Goal: Task Accomplishment & Management: Manage account settings

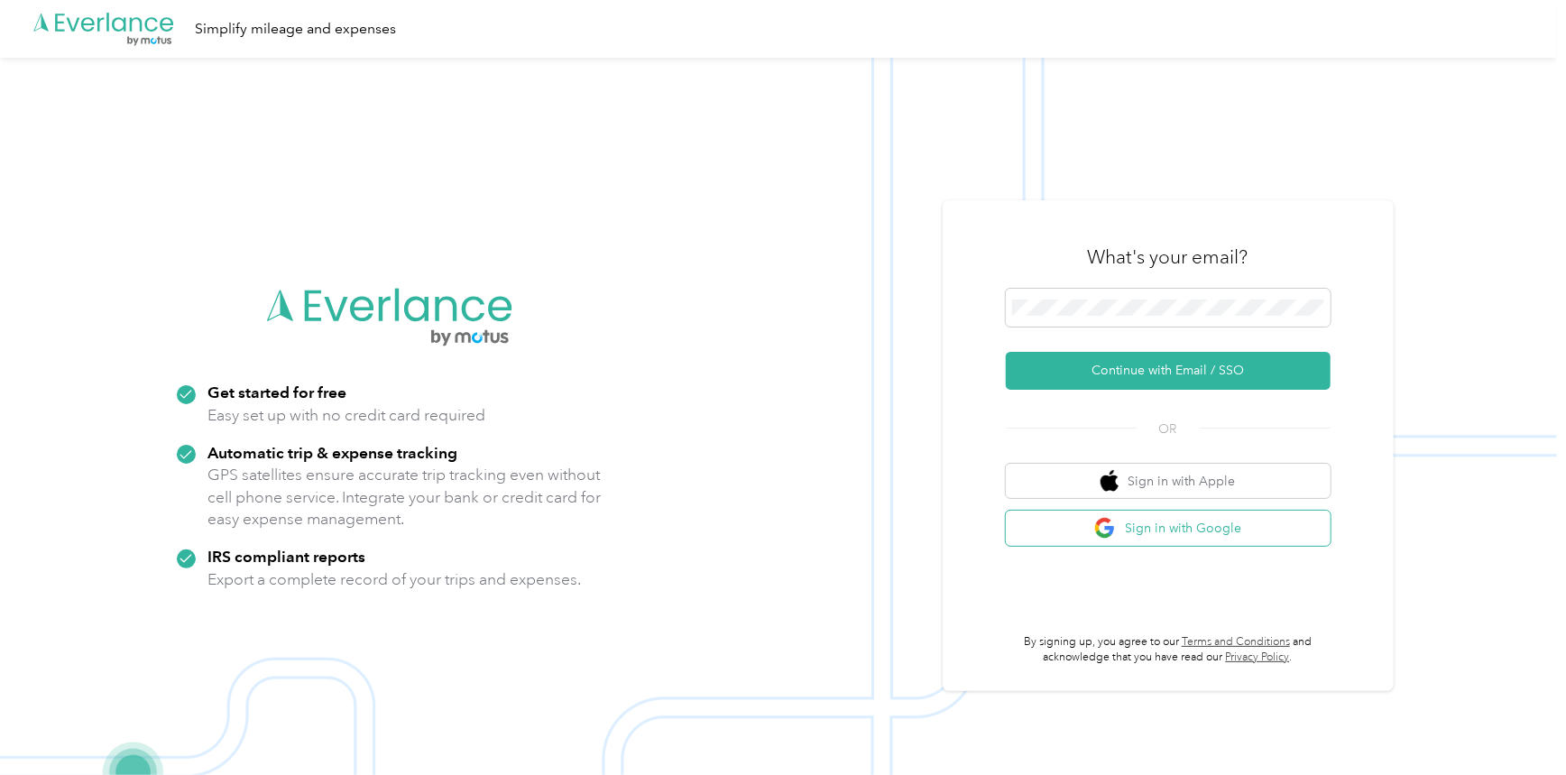
click at [1145, 525] on button "Sign in with Google" at bounding box center [1168, 527] width 325 height 35
click at [1190, 535] on button "Sign in with Google" at bounding box center [1168, 527] width 325 height 35
click at [1178, 539] on button "Sign in with Google" at bounding box center [1168, 527] width 325 height 35
click at [1181, 535] on button "Sign in with Google" at bounding box center [1168, 527] width 325 height 35
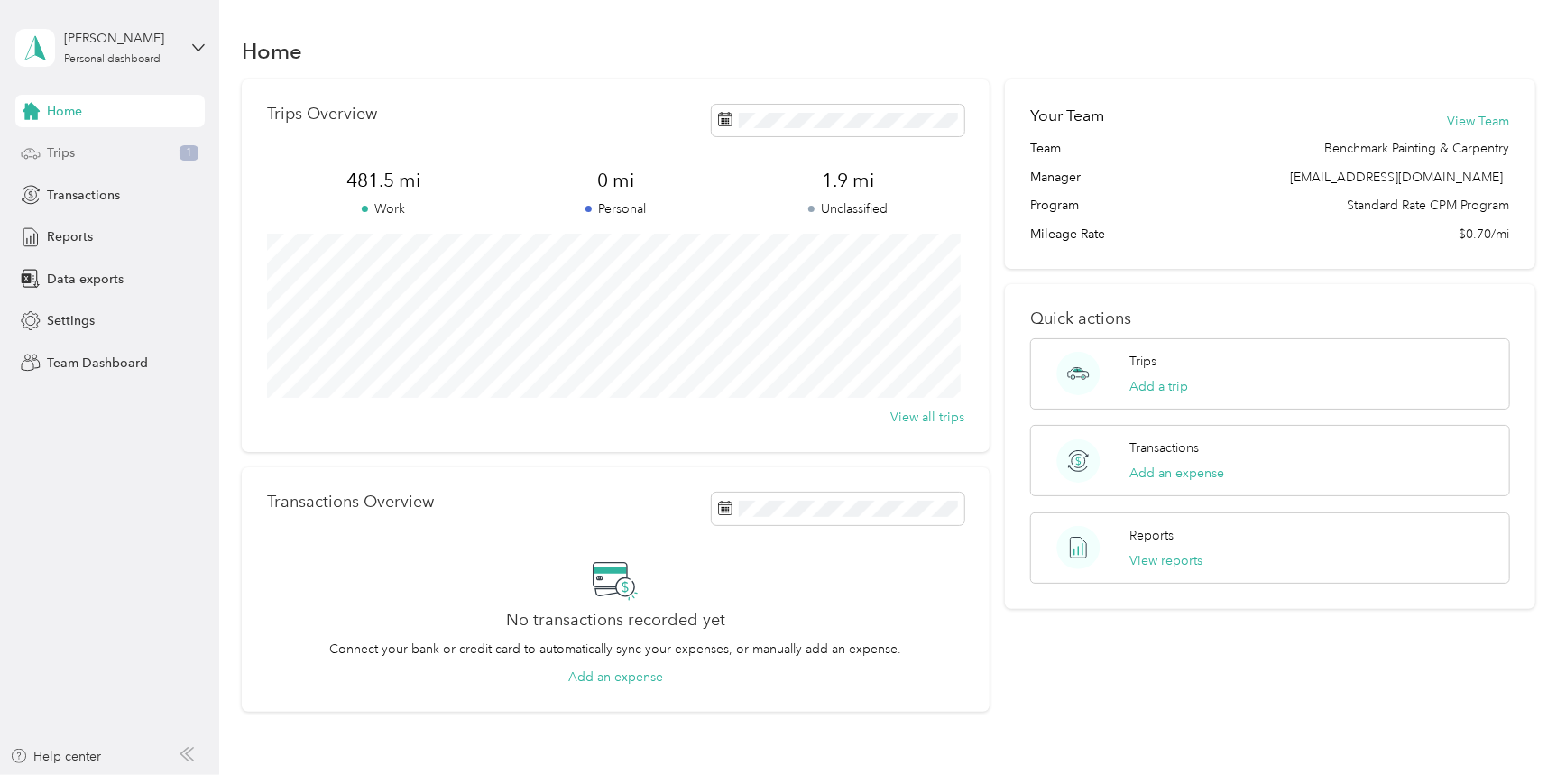
click at [142, 155] on div "Trips 1" at bounding box center [109, 153] width 189 height 32
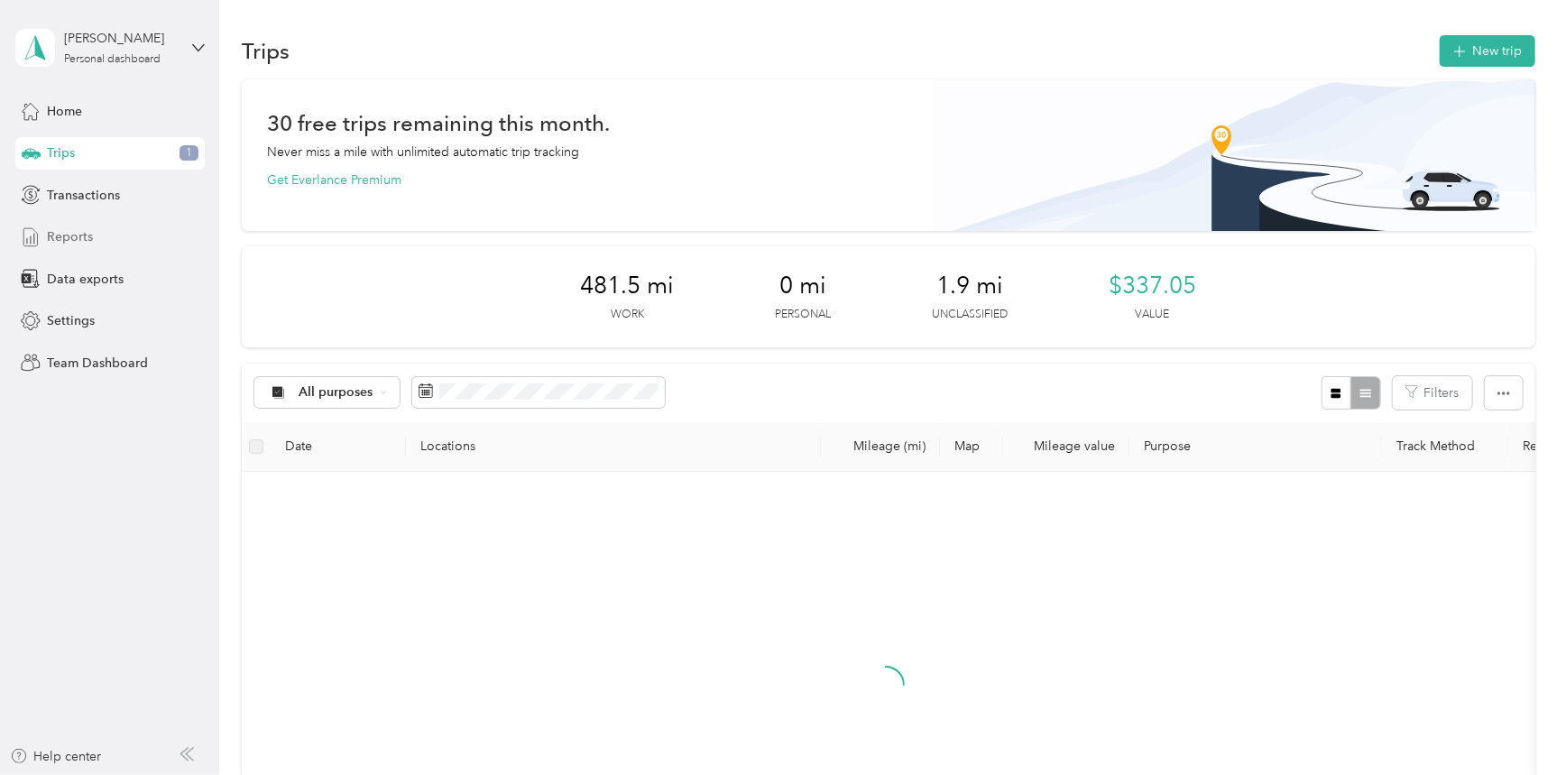
click at [108, 244] on div "Reports" at bounding box center [109, 237] width 189 height 32
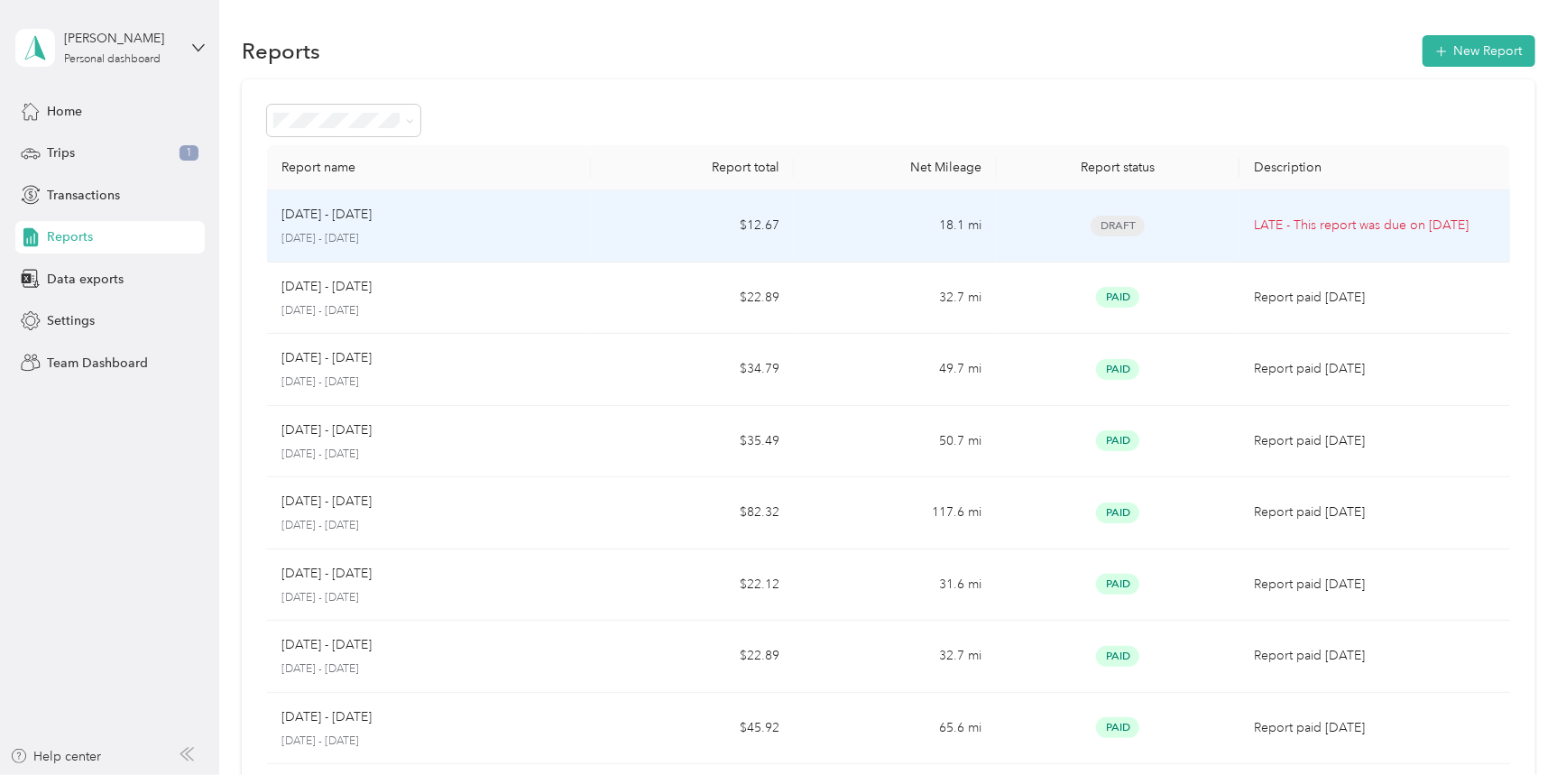
click at [801, 220] on td "18.1 mi" at bounding box center [895, 226] width 203 height 72
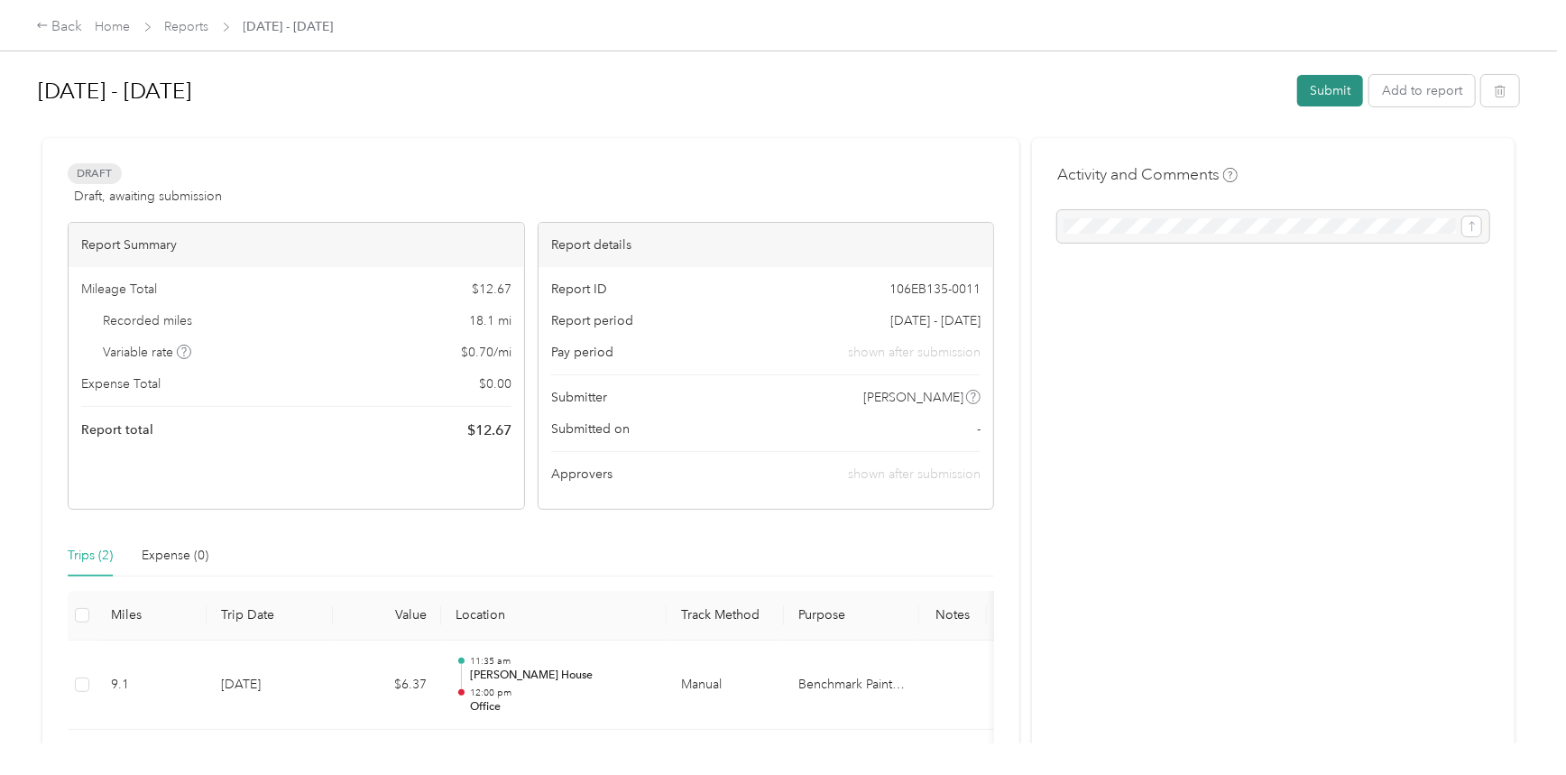
click at [1341, 94] on button "Submit" at bounding box center [1330, 91] width 66 height 32
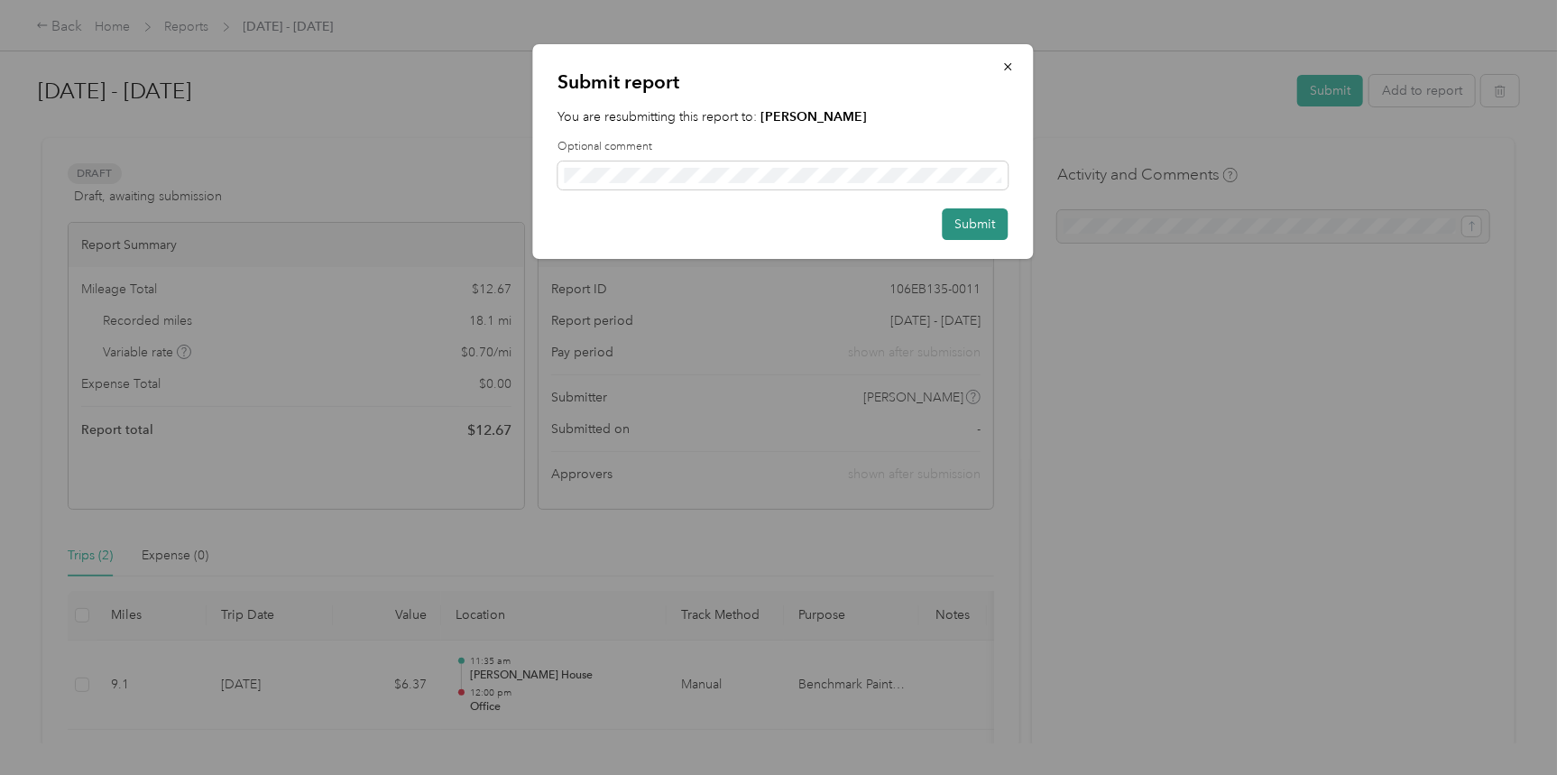
click at [979, 225] on button "Submit" at bounding box center [975, 224] width 66 height 32
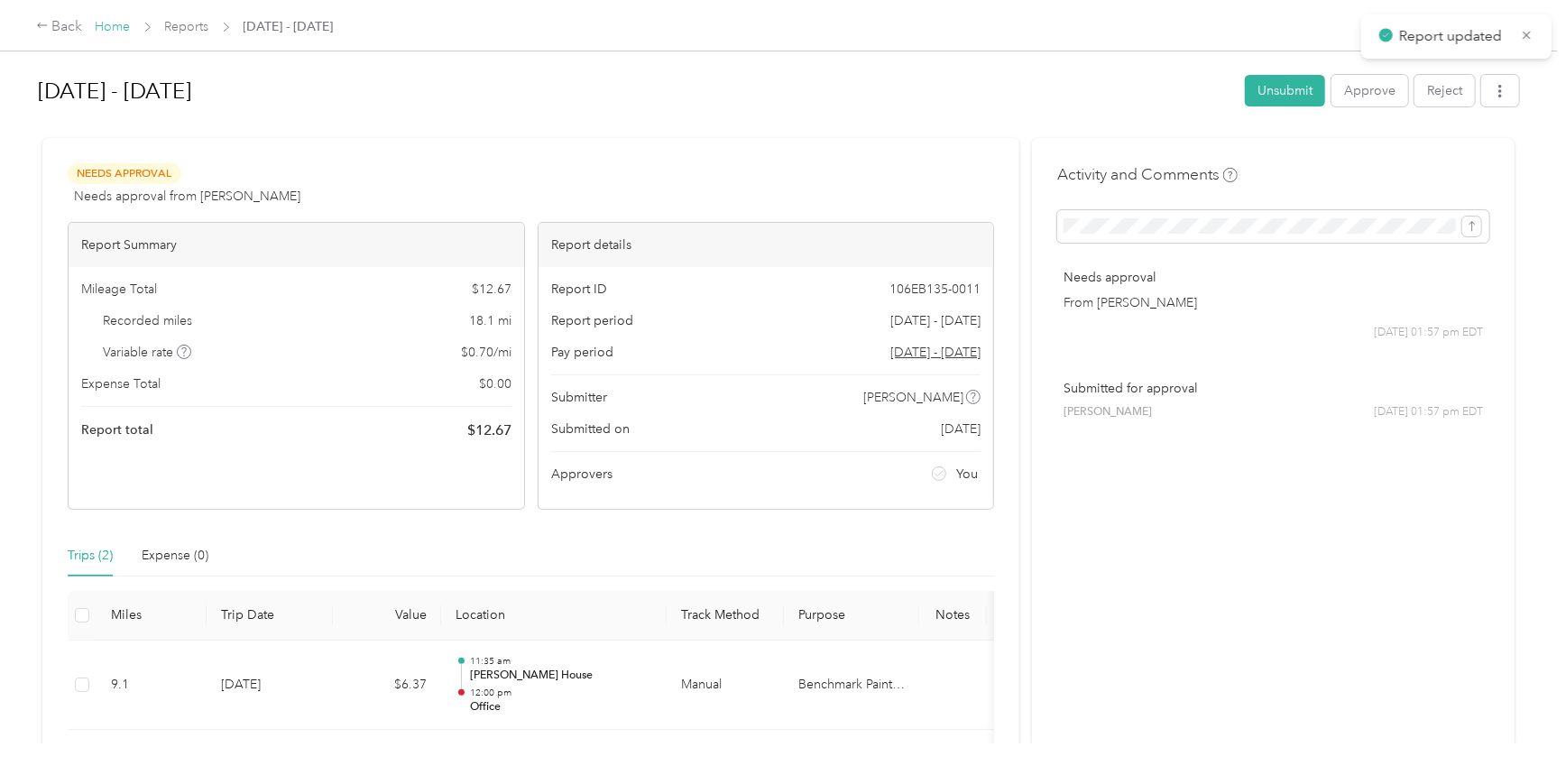
click at [116, 22] on link "Home" at bounding box center [113, 26] width 35 height 15
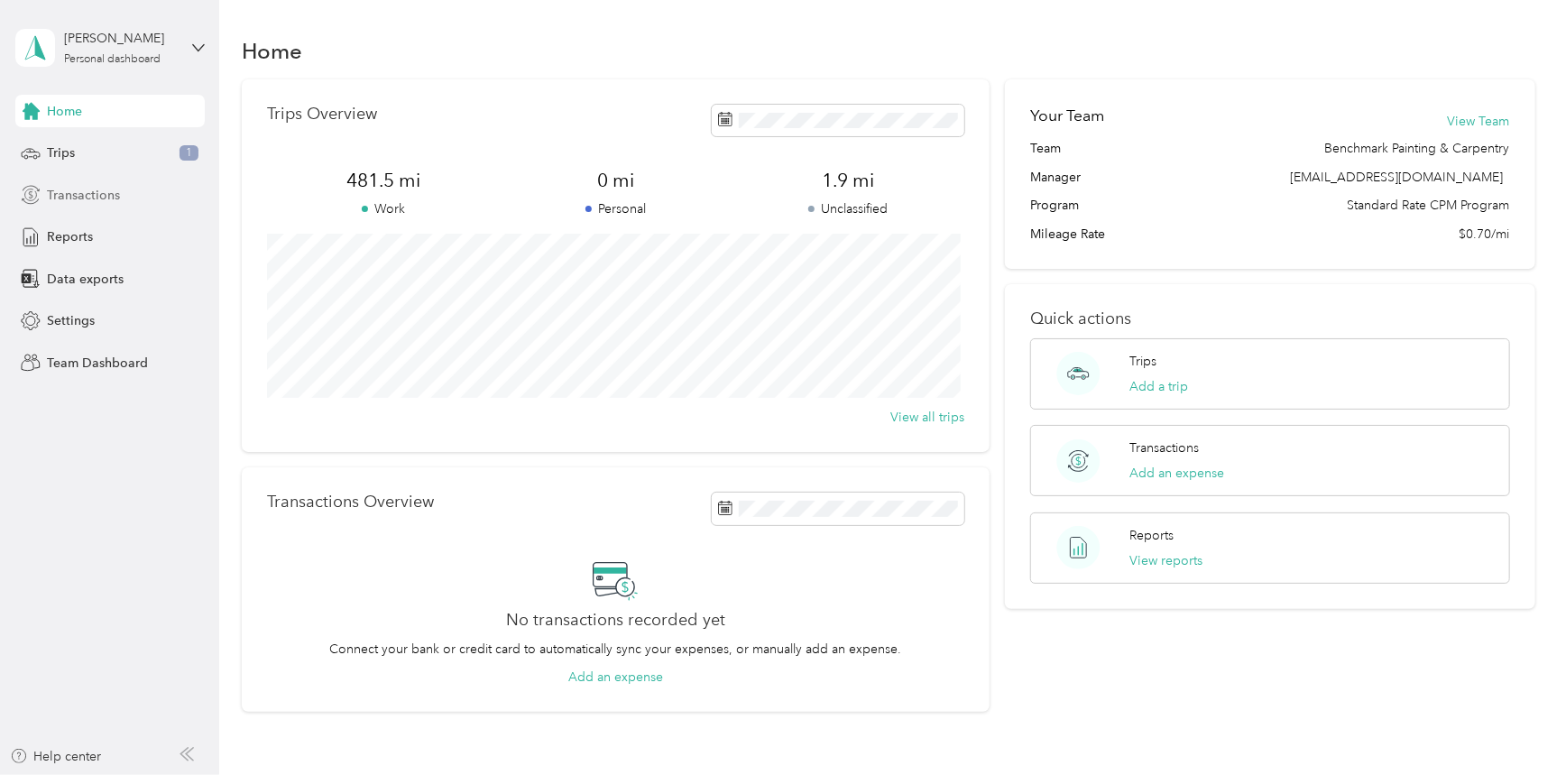
click at [99, 200] on span "Transactions" at bounding box center [83, 195] width 73 height 19
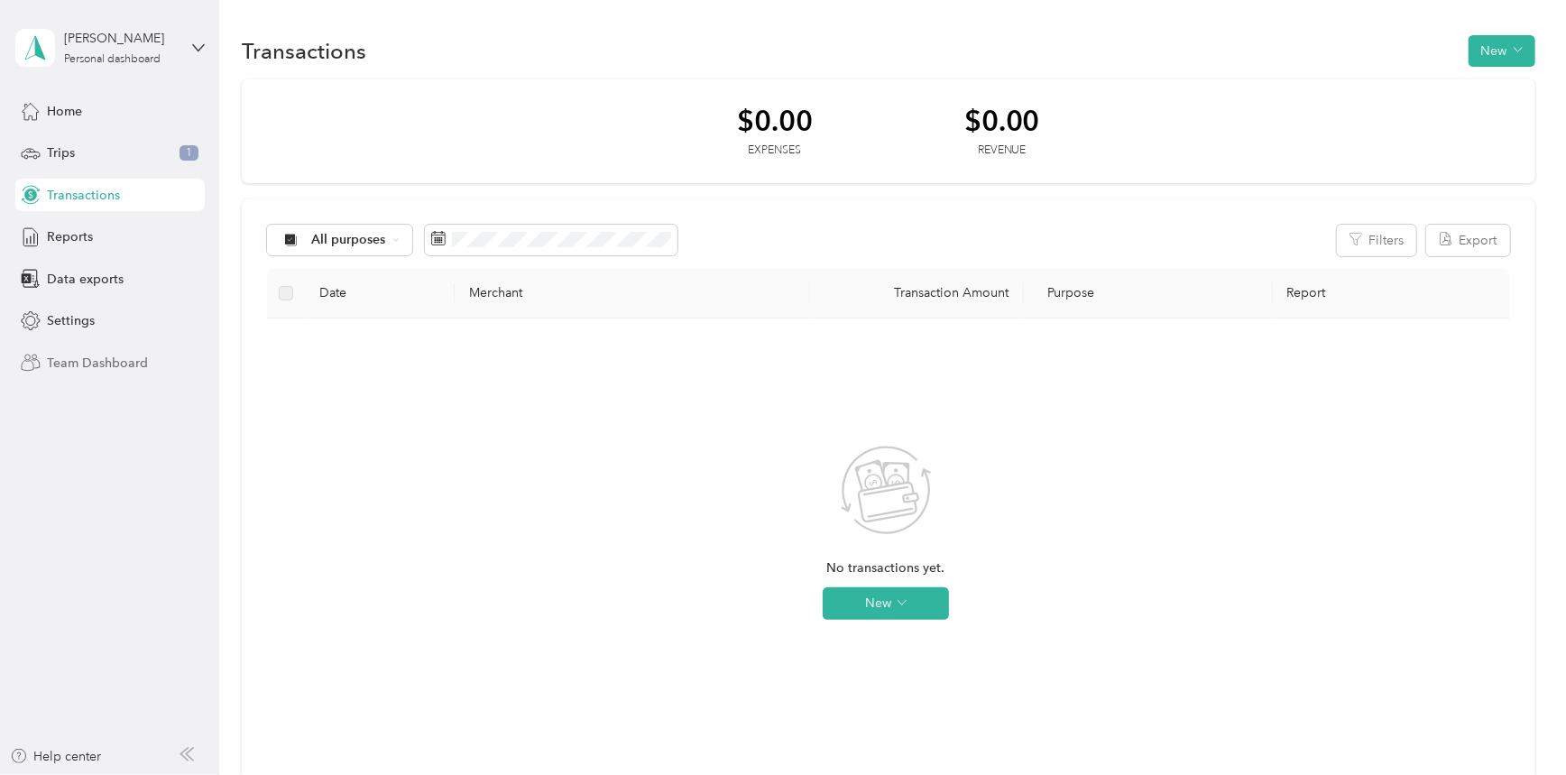
click at [83, 370] on span "Team Dashboard" at bounding box center [97, 363] width 101 height 19
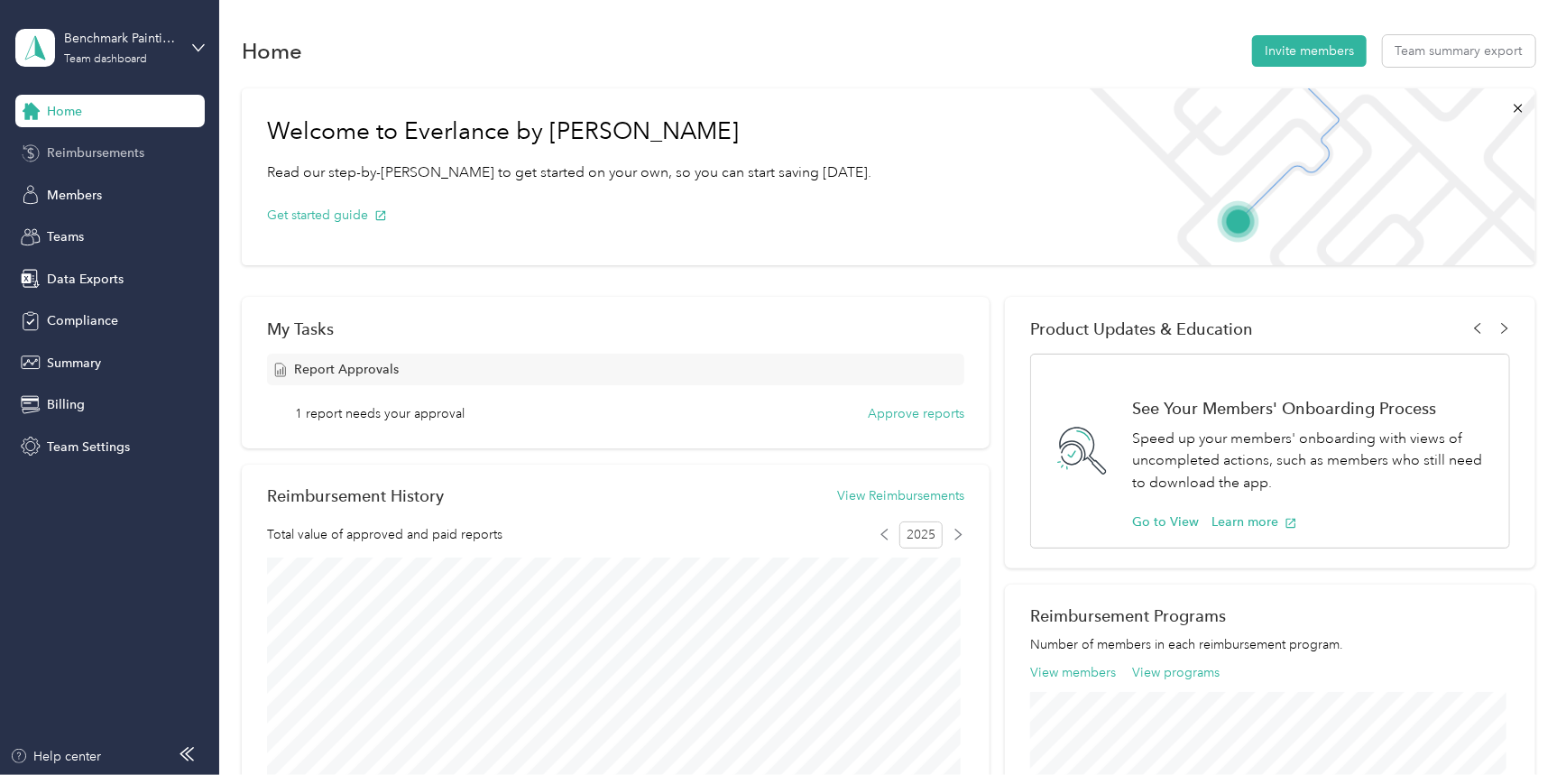
click at [121, 155] on span "Reimbursements" at bounding box center [95, 152] width 97 height 19
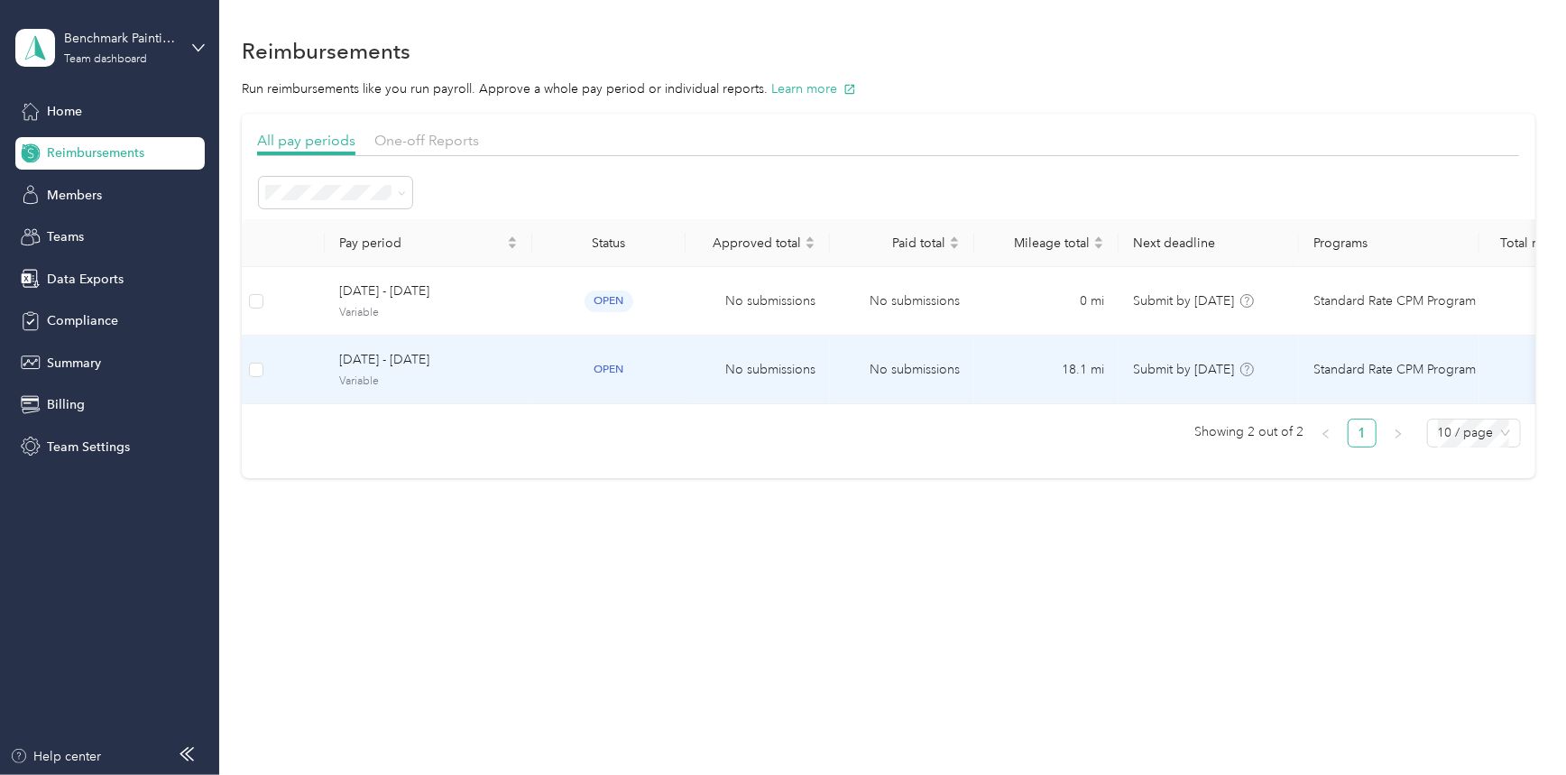
click at [931, 374] on td "No submissions" at bounding box center [902, 370] width 144 height 69
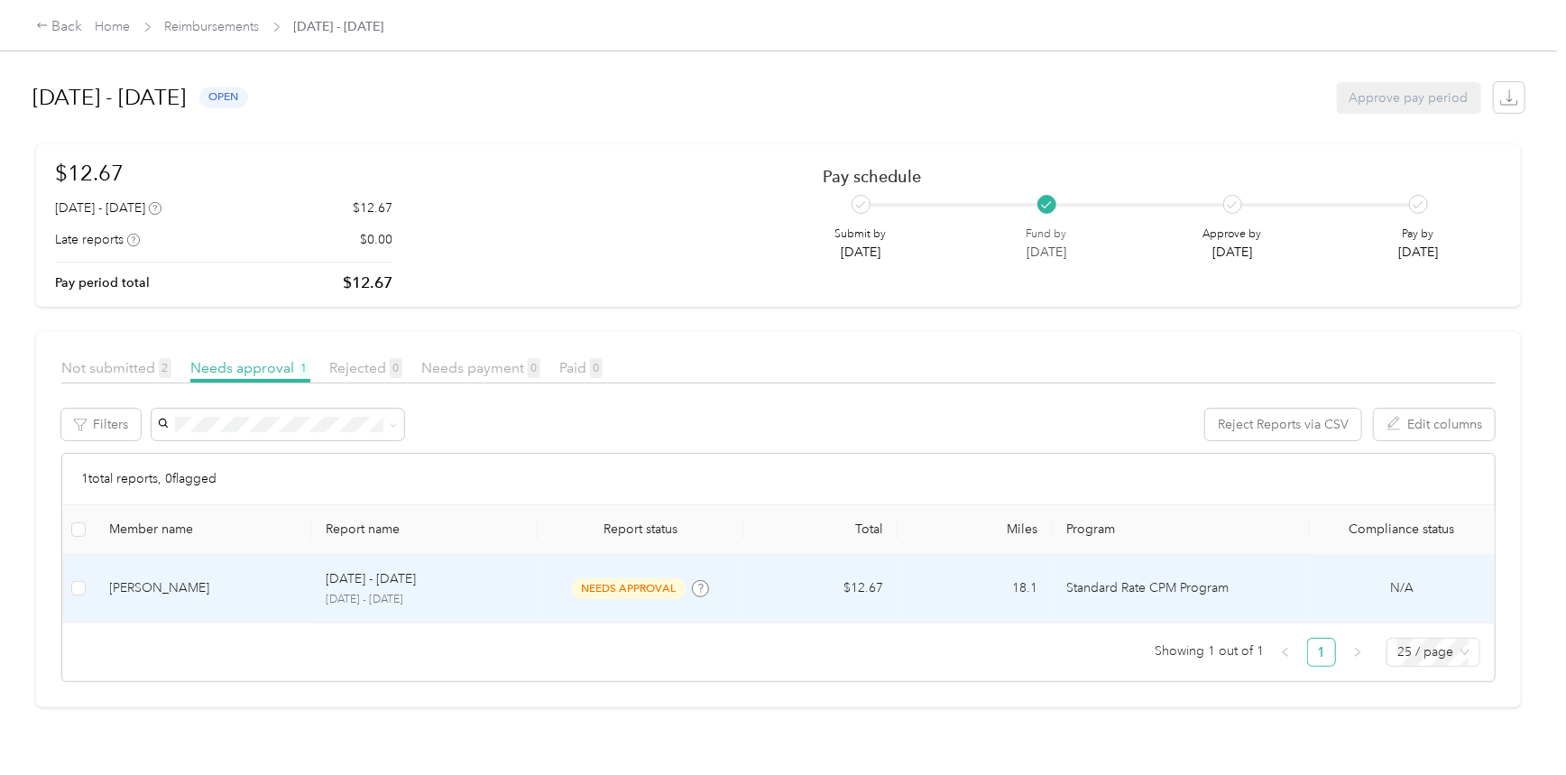
click at [952, 606] on td "18.1" at bounding box center [974, 589] width 154 height 69
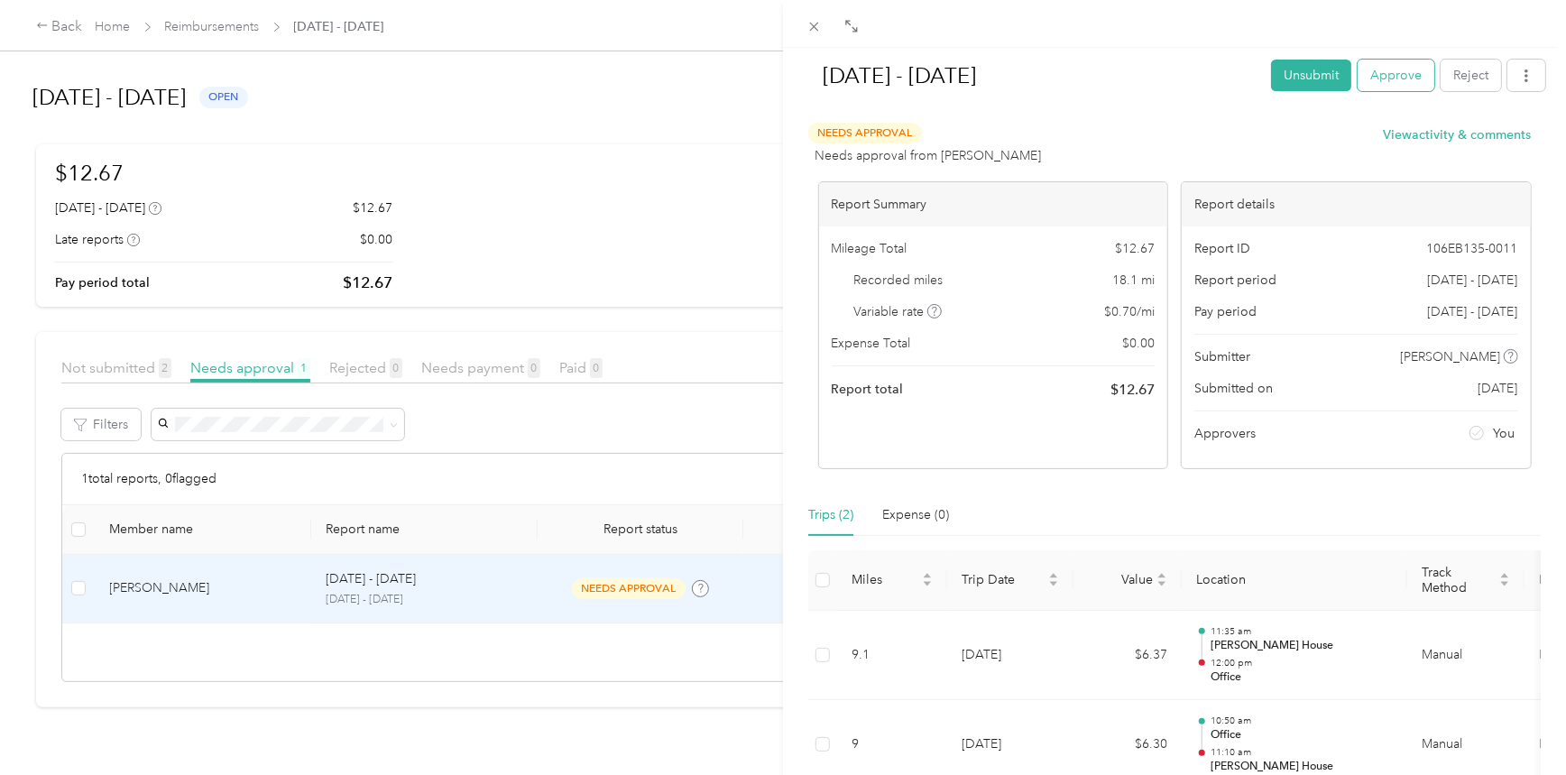
click at [1370, 79] on button "Approve" at bounding box center [1395, 76] width 77 height 32
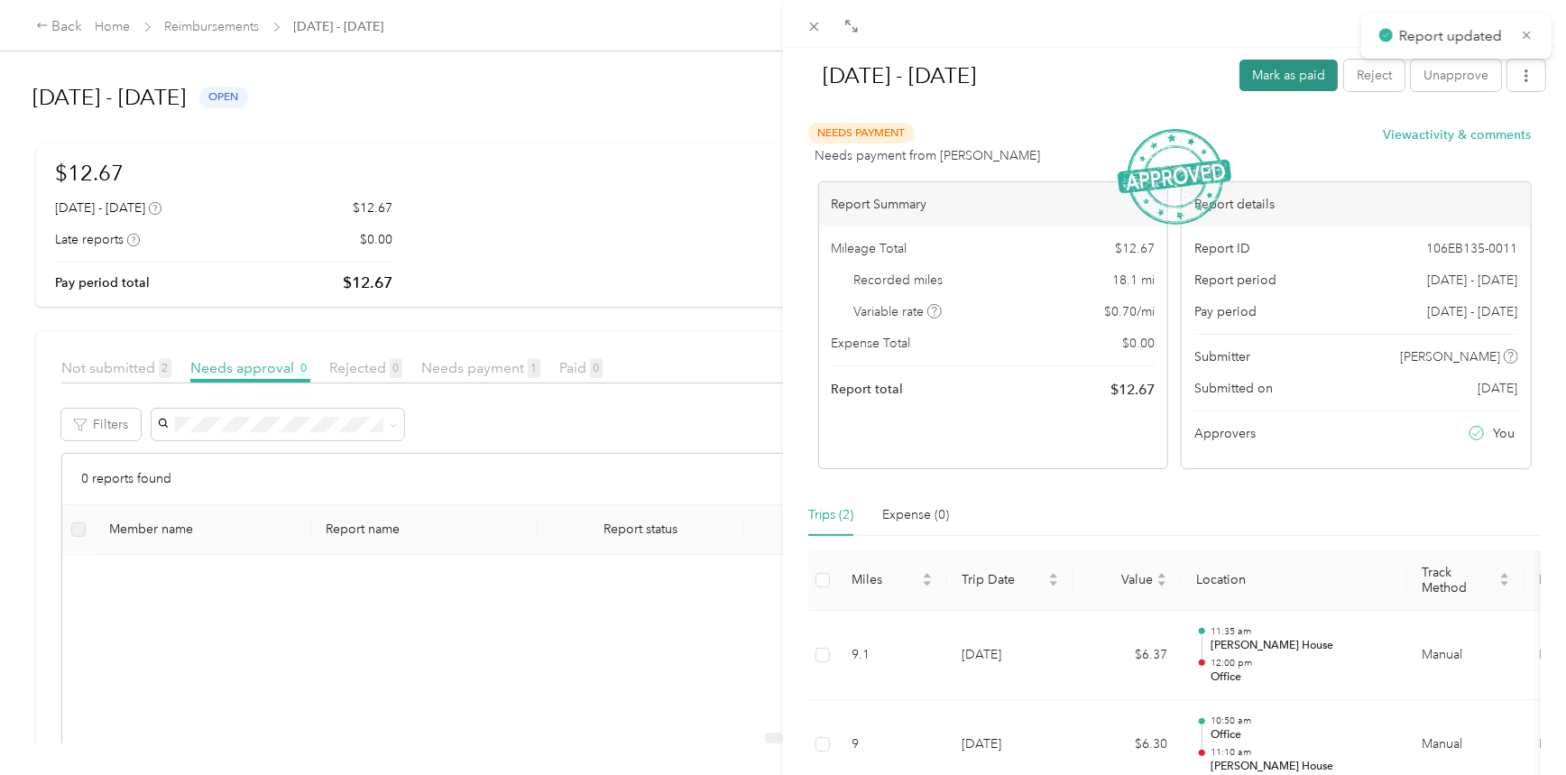
click at [1304, 75] on button "Mark as paid" at bounding box center [1288, 76] width 98 height 32
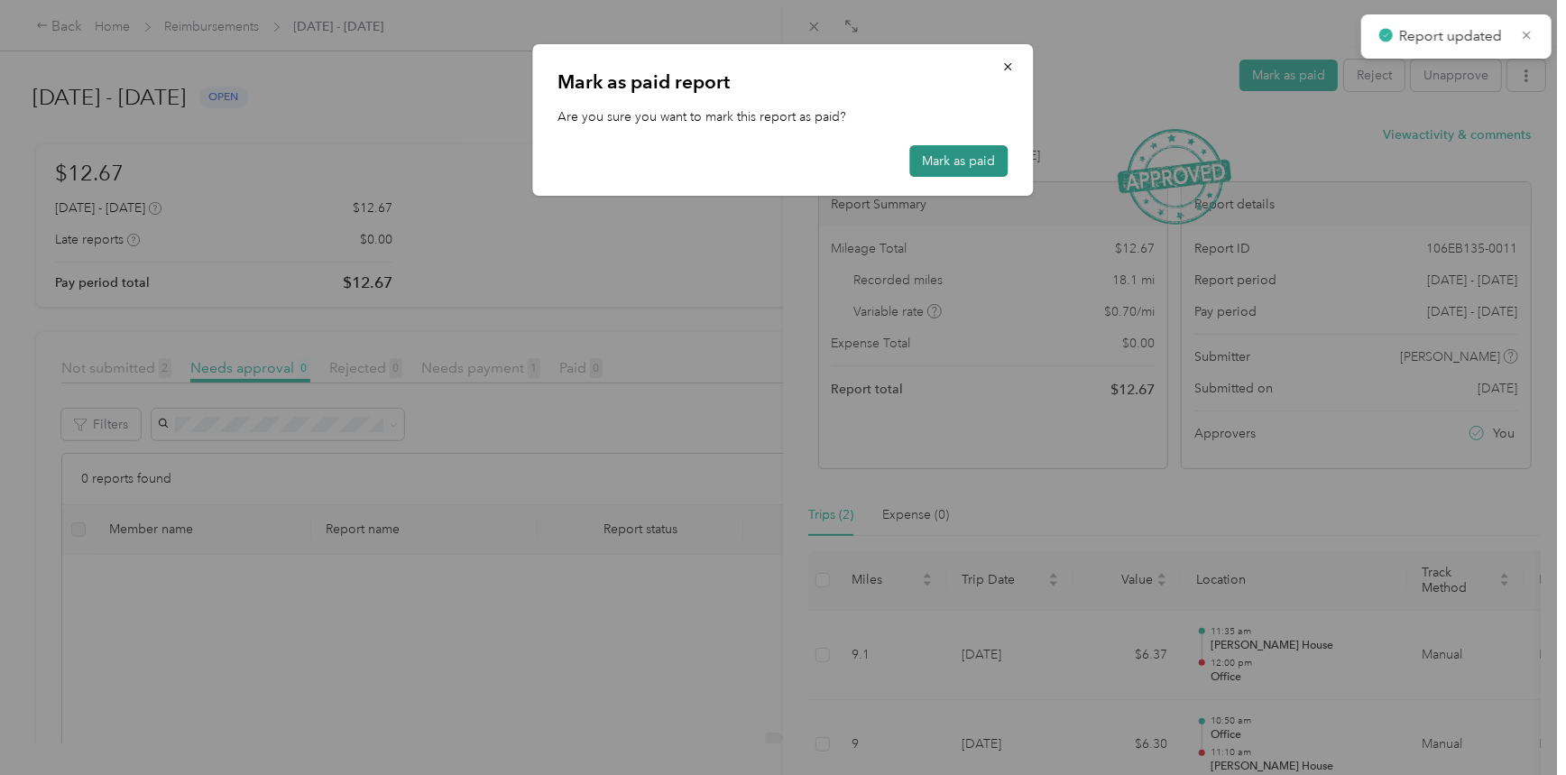
click at [970, 164] on button "Mark as paid" at bounding box center [959, 161] width 98 height 32
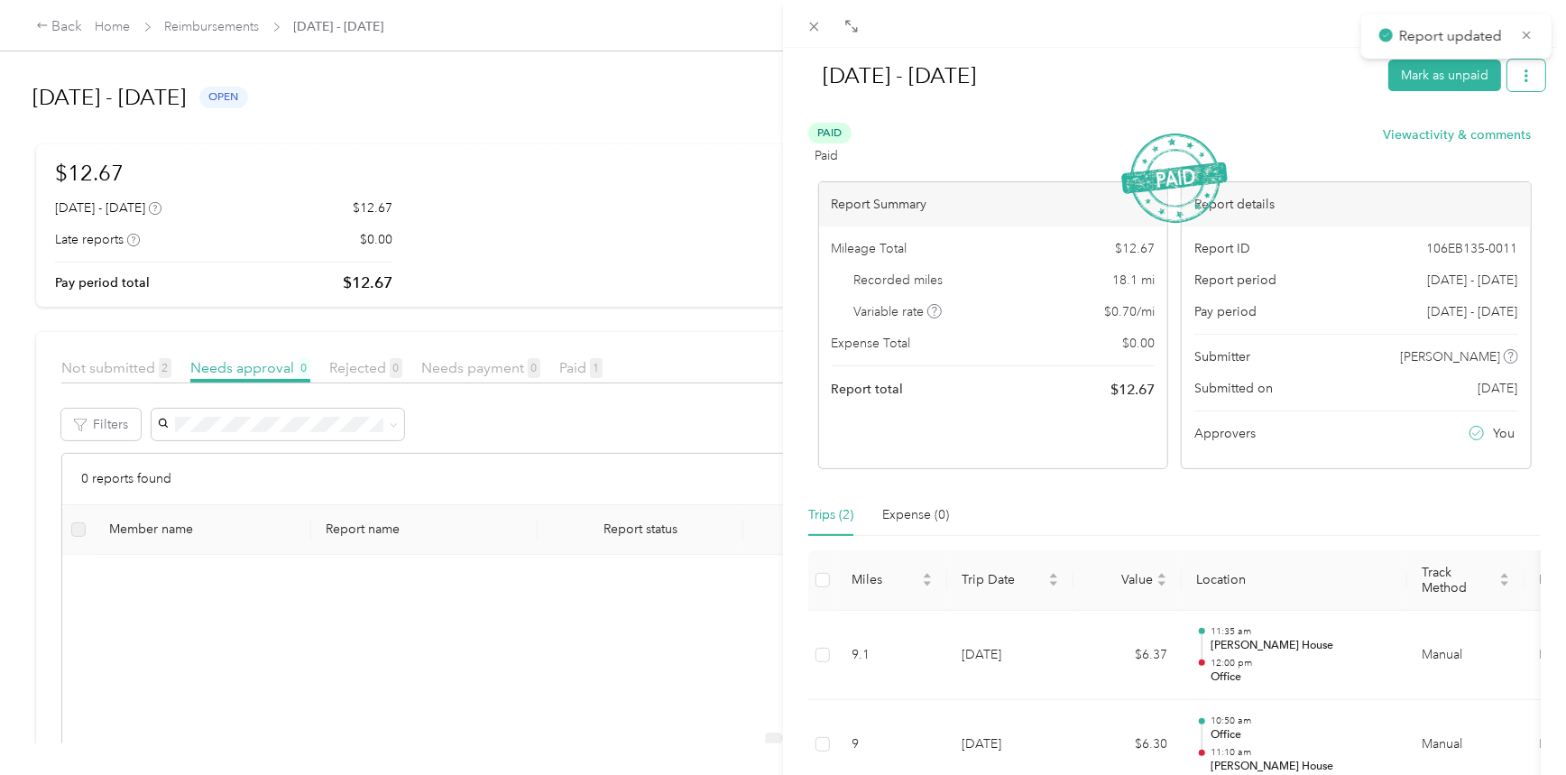
click at [1526, 76] on button "button" at bounding box center [1526, 76] width 38 height 32
click at [1488, 133] on span "Download" at bounding box center [1461, 142] width 60 height 19
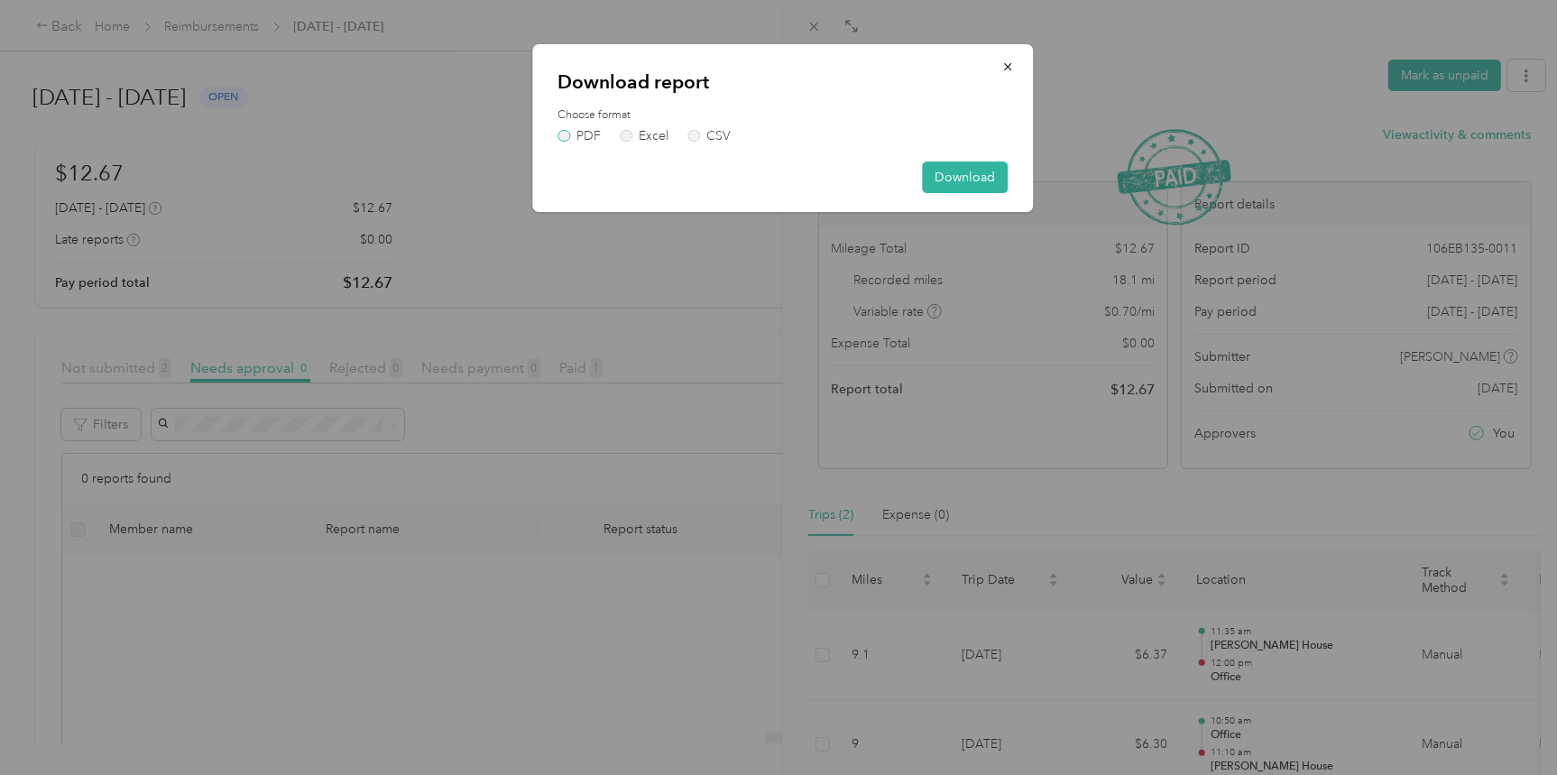
click at [575, 133] on label "PDF" at bounding box center [579, 136] width 43 height 13
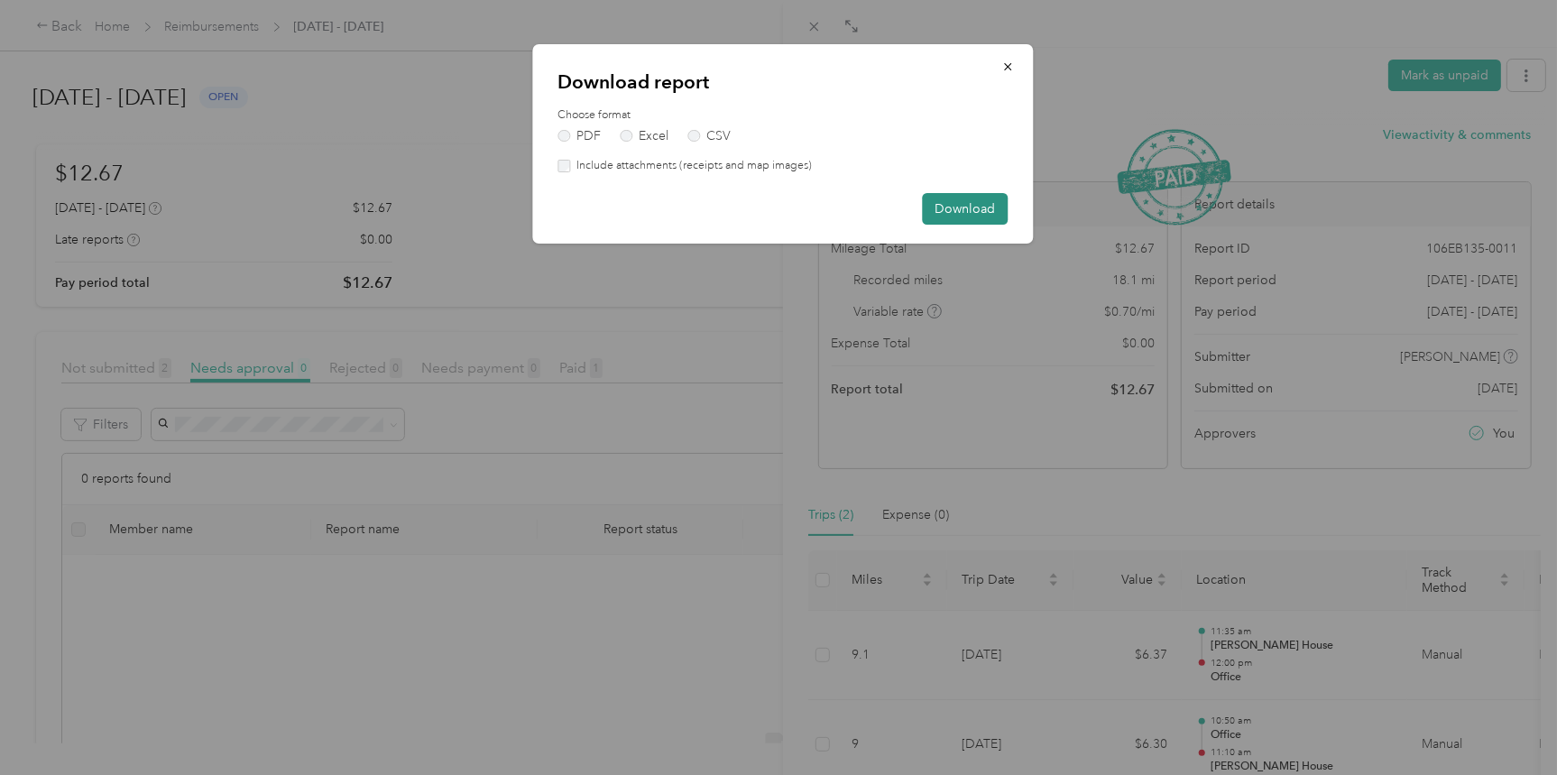
click at [976, 205] on button "Download" at bounding box center [966, 209] width 86 height 32
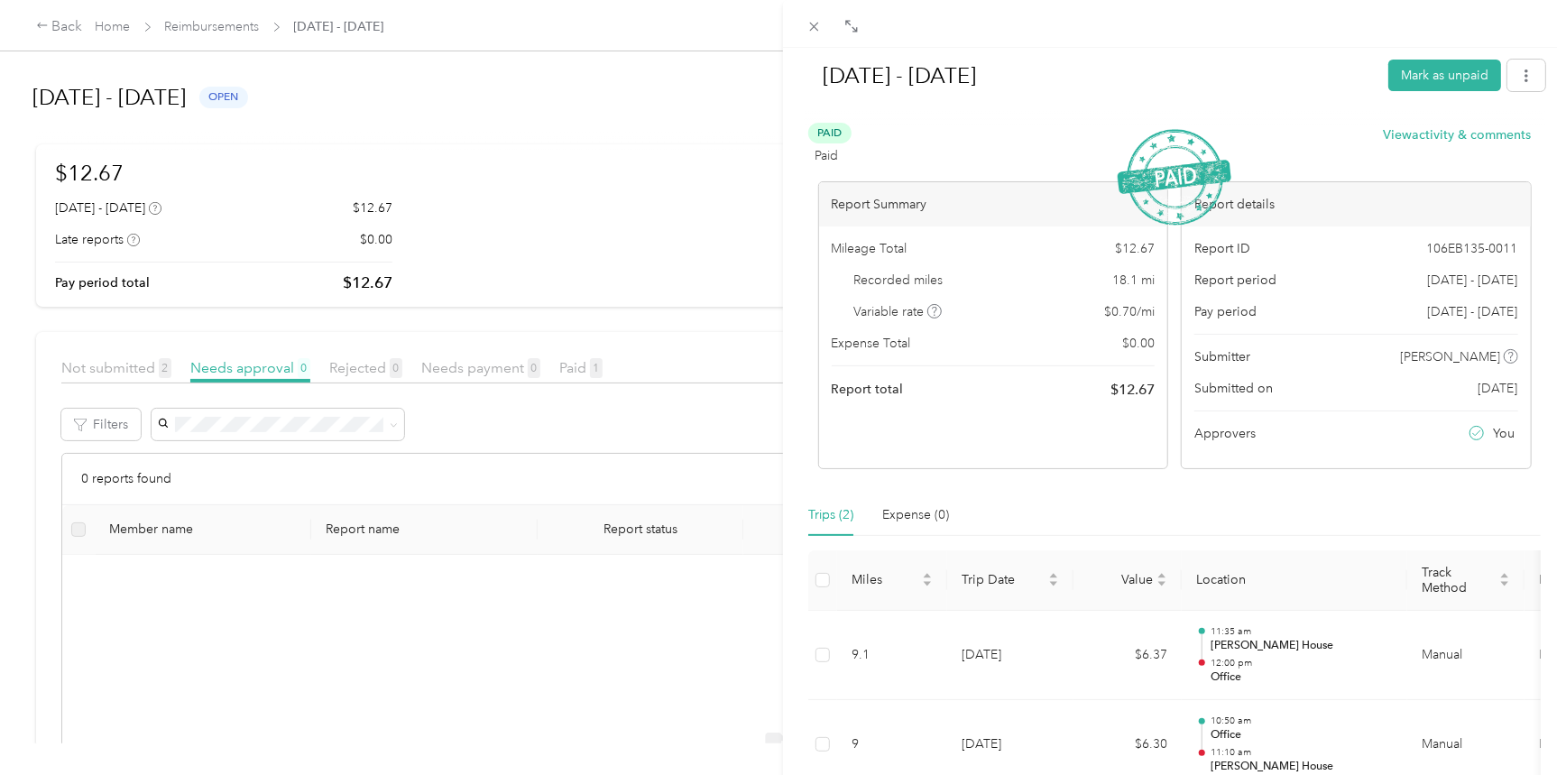
click at [667, 210] on div "[DATE] - [DATE] Mark as unpaid Paid Paid View activity & comments Report Summar…" at bounding box center [783, 387] width 1566 height 775
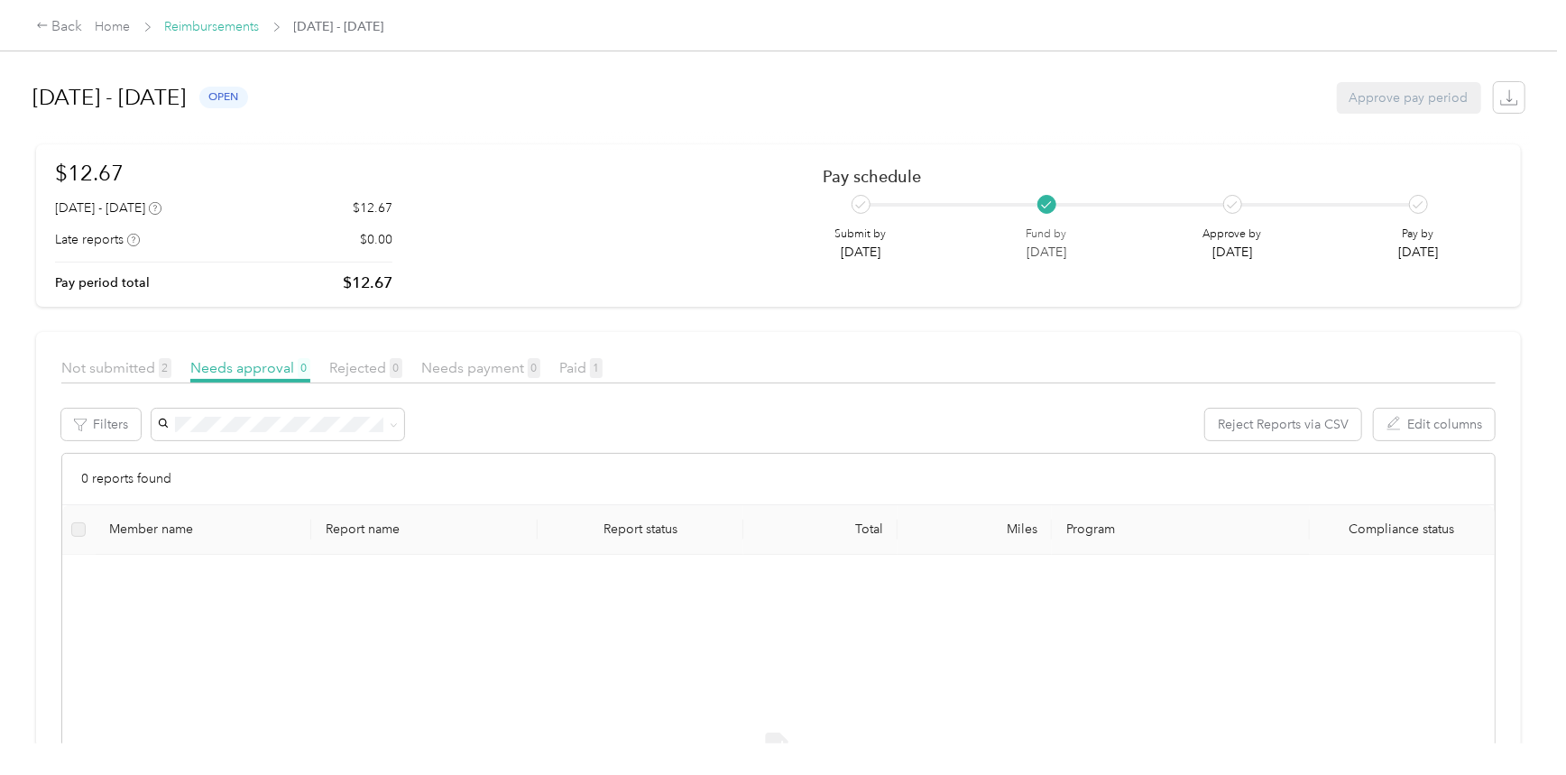
click at [253, 26] on link "Reimbursements" at bounding box center [212, 26] width 95 height 15
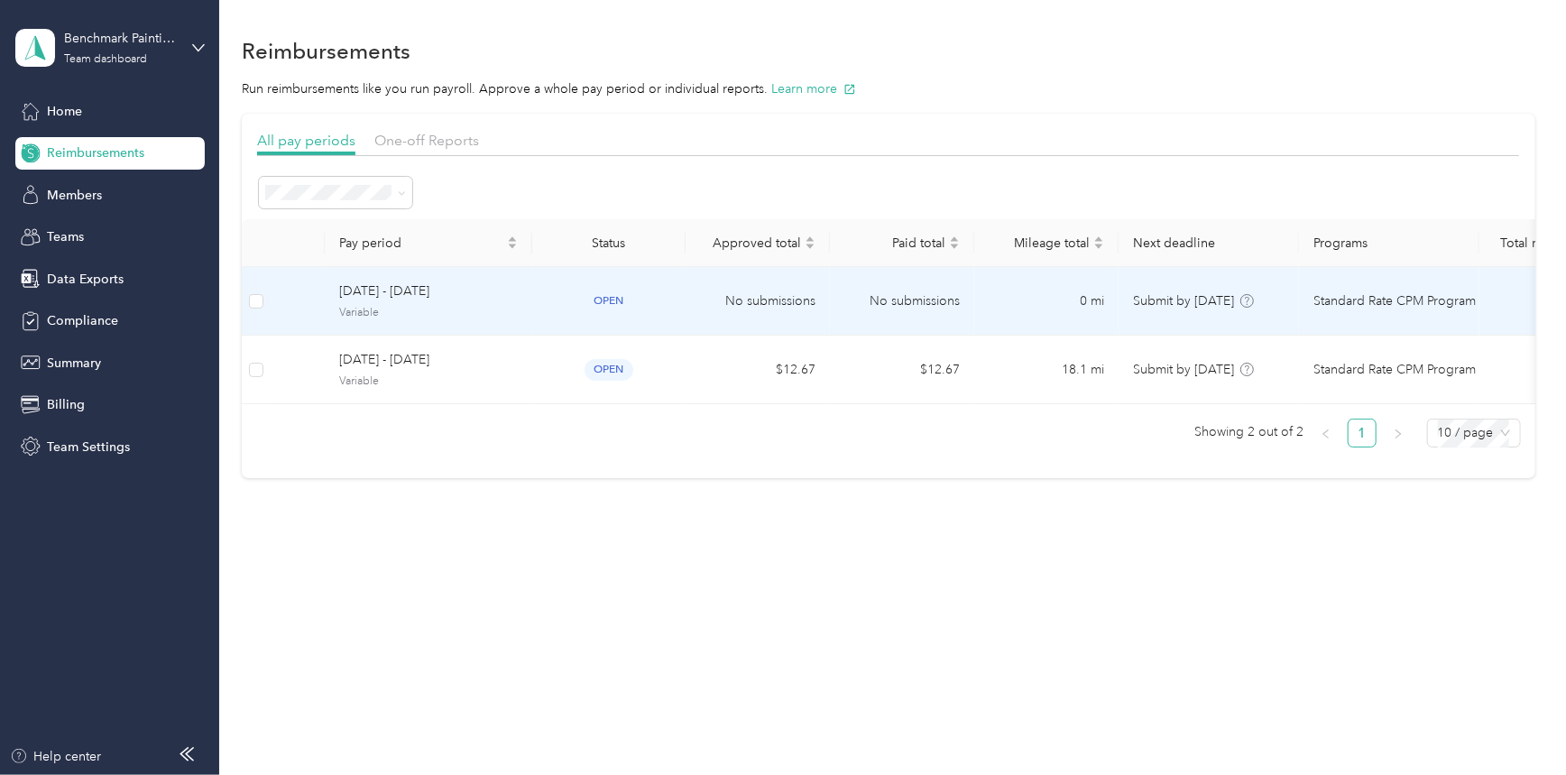
click at [779, 296] on td "No submissions" at bounding box center [757, 301] width 144 height 69
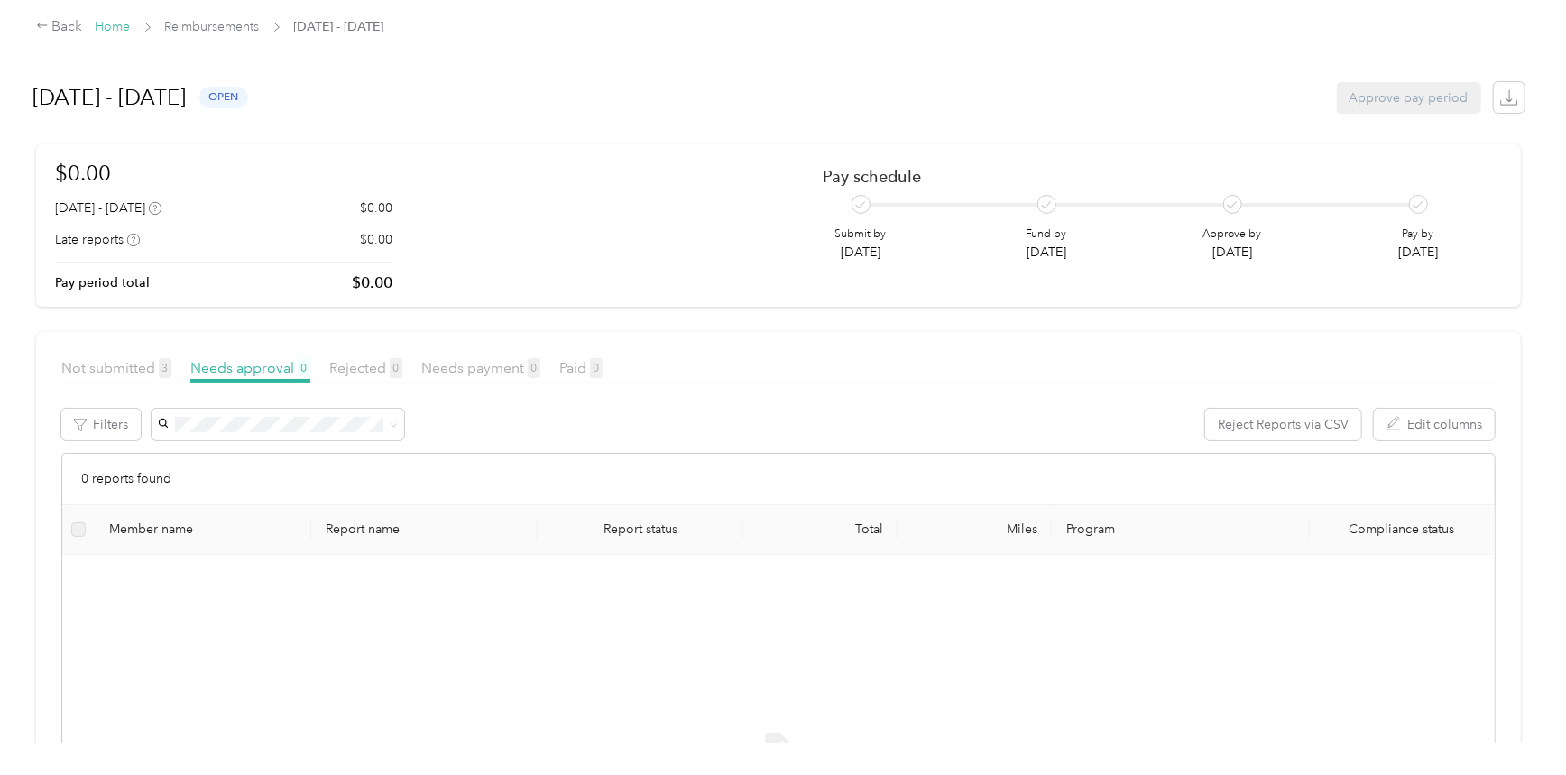
click at [98, 26] on link "Home" at bounding box center [113, 26] width 35 height 15
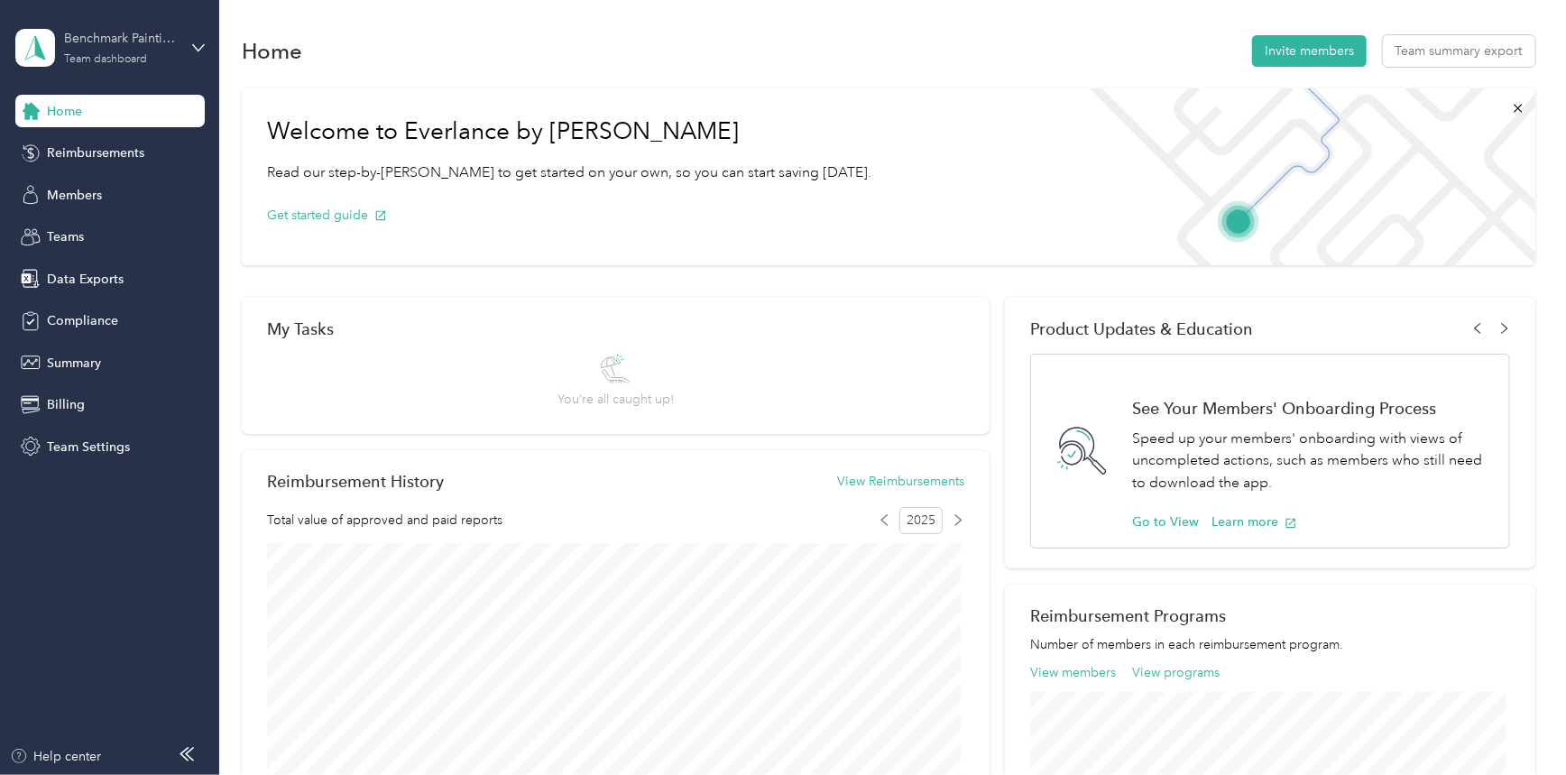
click at [142, 51] on div "Benchmark Painting & Carpentry Team dashboard" at bounding box center [120, 47] width 113 height 36
click at [113, 232] on div "Log out" at bounding box center [205, 229] width 354 height 32
